Goal: Task Accomplishment & Management: Manage account settings

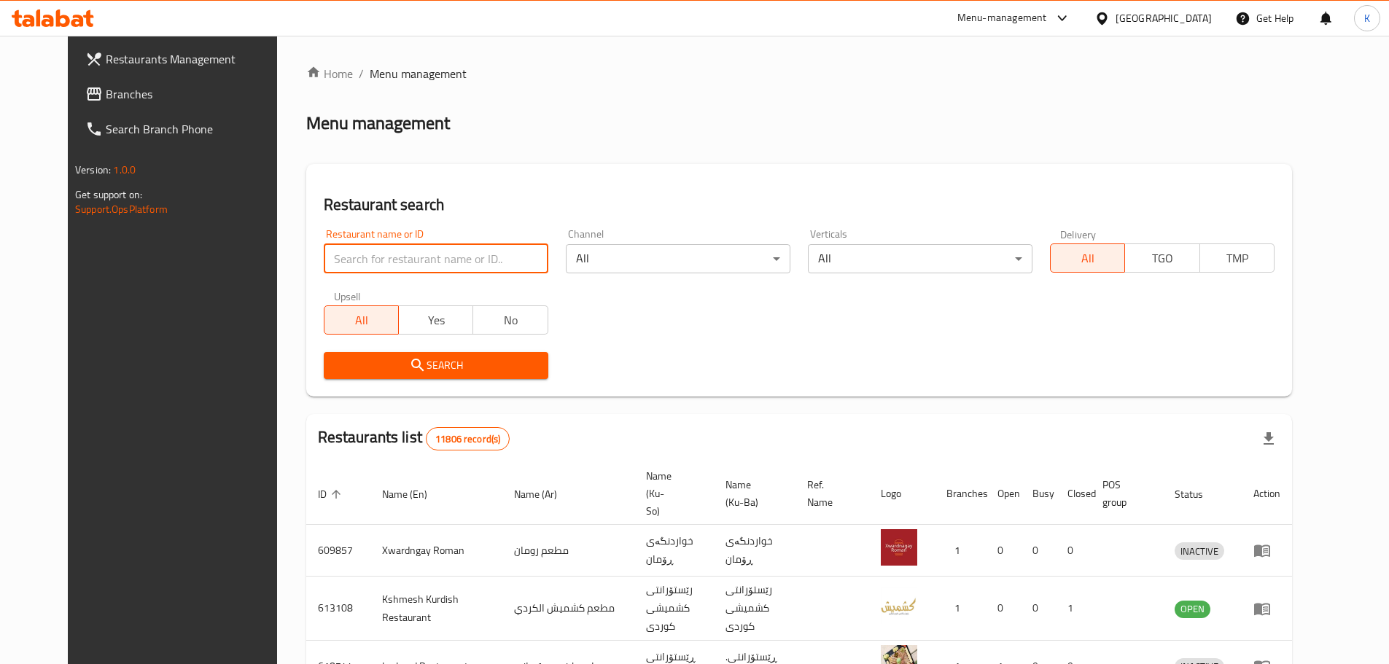
click at [484, 260] on input "search" at bounding box center [436, 258] width 225 height 29
click at [455, 263] on input "search" at bounding box center [436, 258] width 225 height 29
type input "[PERSON_NAME][GEOGRAPHIC_DATA]"
click button "Search" at bounding box center [436, 365] width 225 height 27
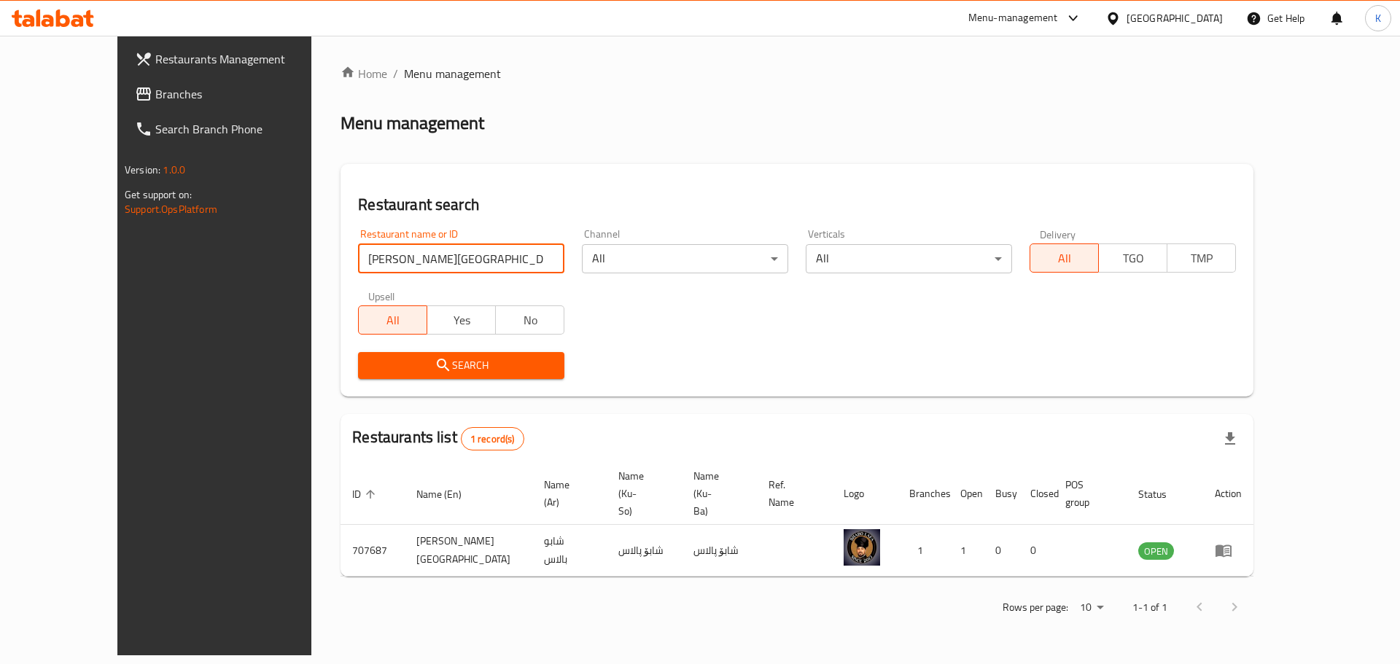
drag, startPoint x: 358, startPoint y: 261, endPoint x: 264, endPoint y: 262, distance: 94.1
click at [341, 262] on div "Restaurant search Restaurant name or ID [PERSON_NAME] palace Restaurant name or…" at bounding box center [797, 280] width 913 height 233
click at [1082, 16] on icon at bounding box center [1074, 18] width 18 height 18
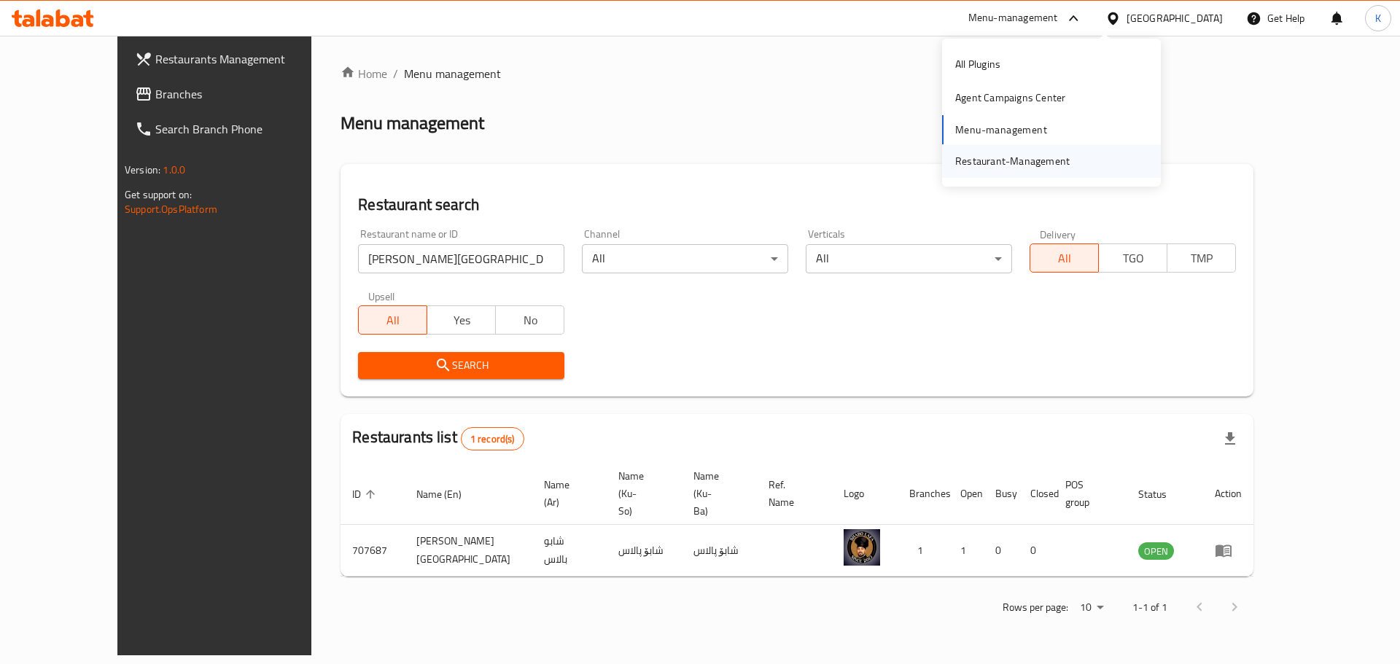
click at [998, 167] on div "Restaurant-Management" at bounding box center [1012, 161] width 114 height 16
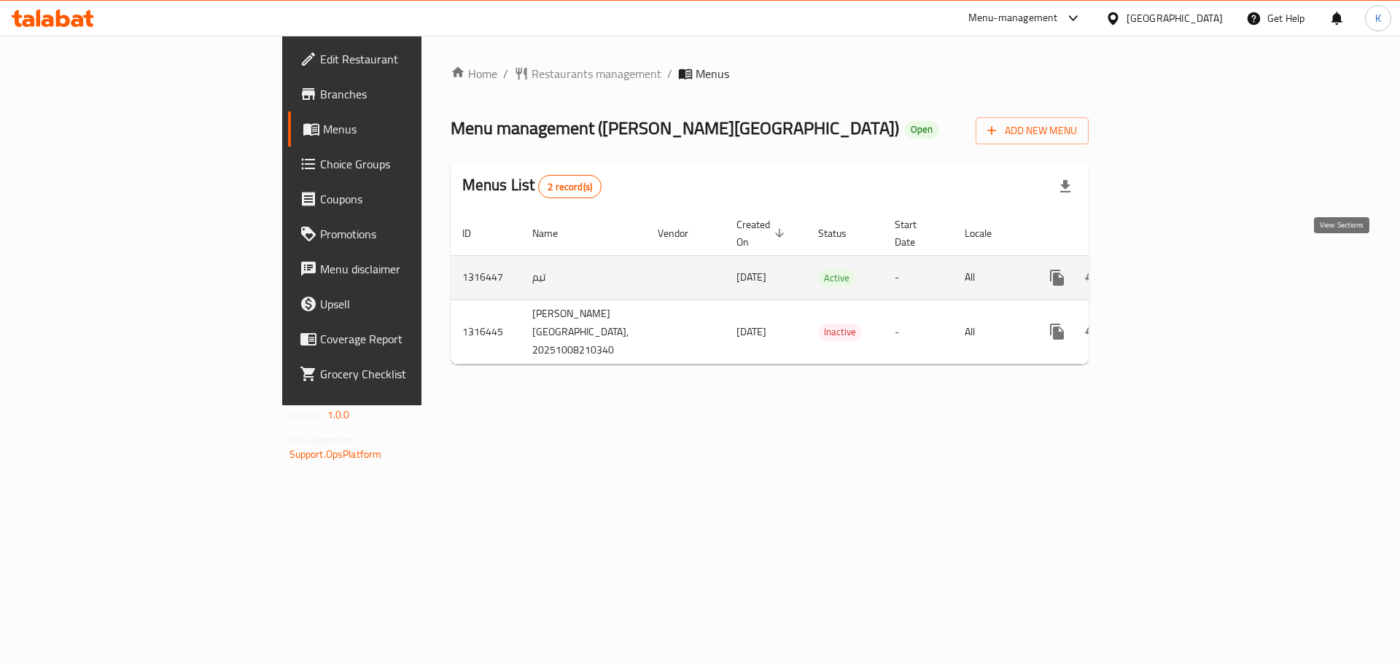
click at [1171, 269] on icon "enhanced table" at bounding box center [1163, 278] width 18 height 18
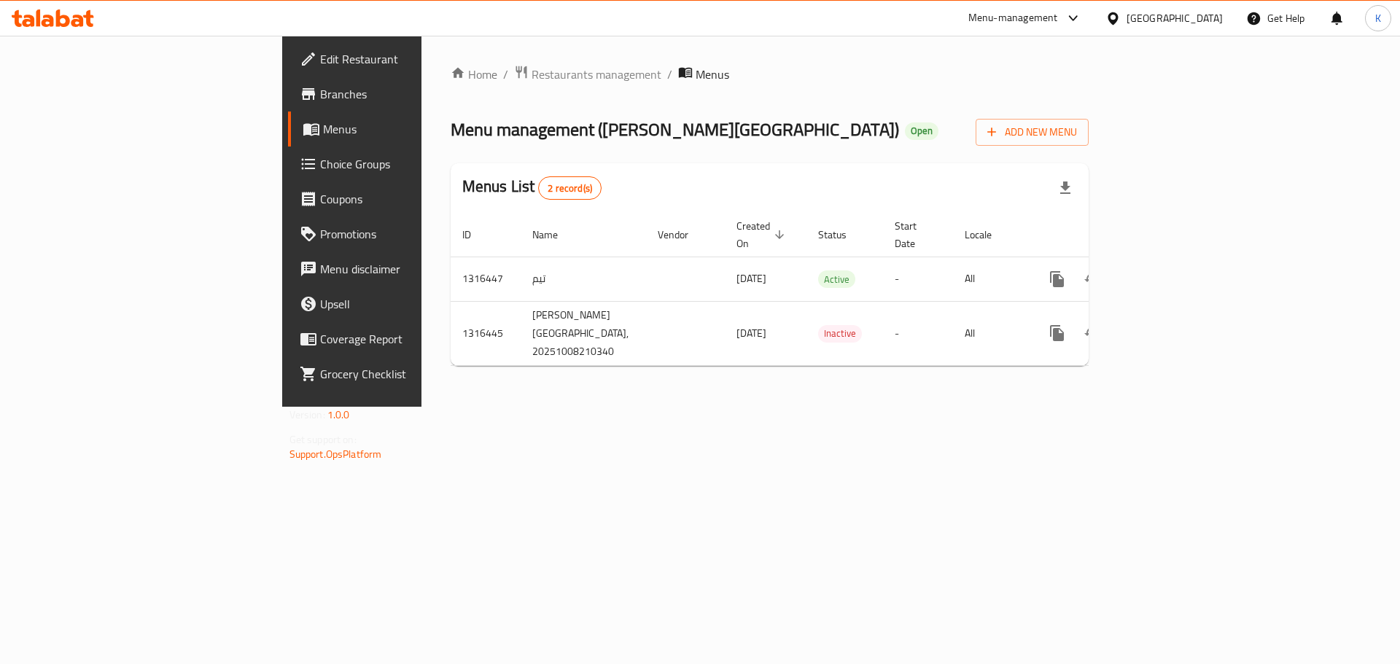
click at [320, 55] on span "Edit Restaurant" at bounding box center [412, 59] width 184 height 18
